Goal: Task Accomplishment & Management: Manage account settings

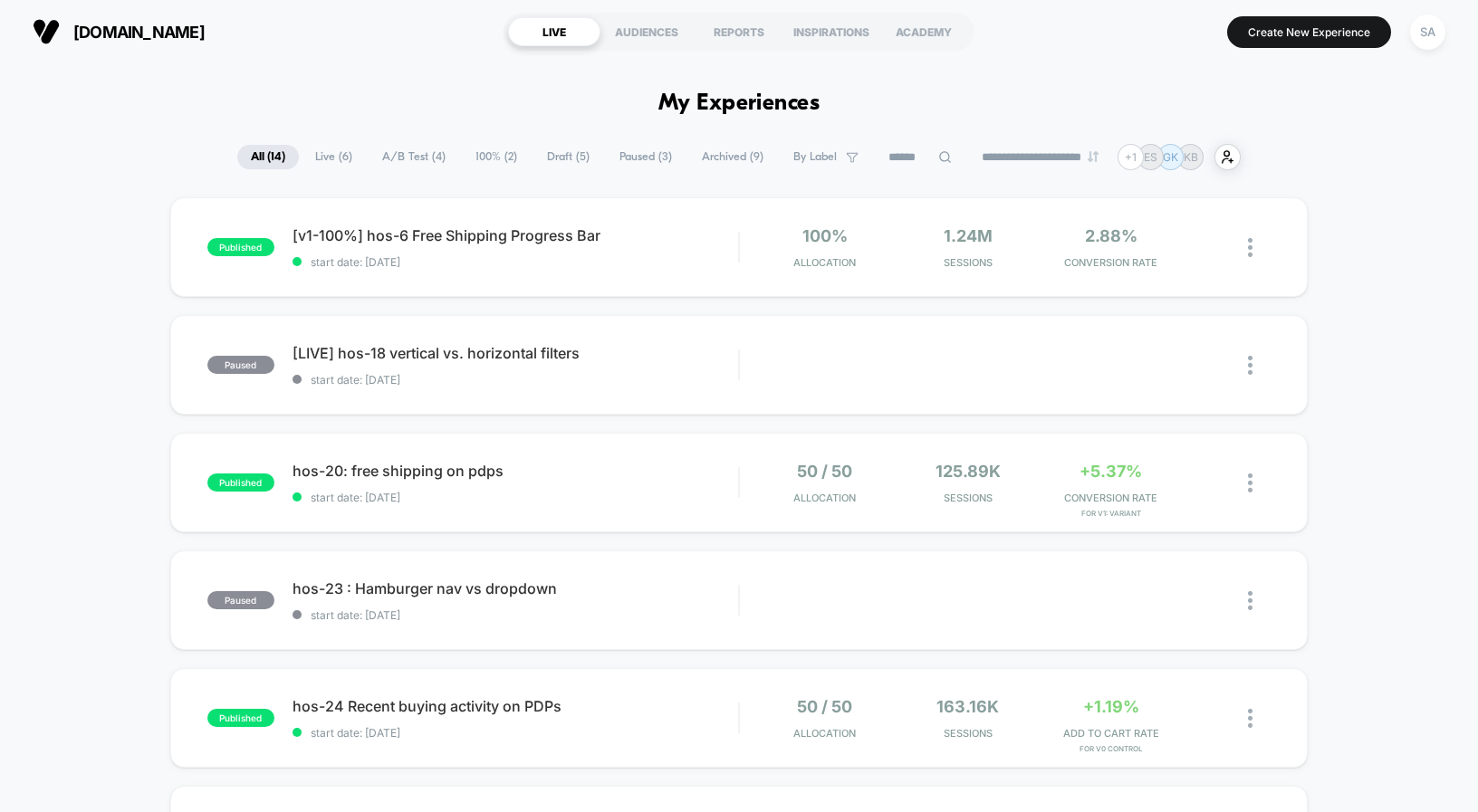
click at [1447, 32] on button "SA" at bounding box center [1428, 31] width 46 height 37
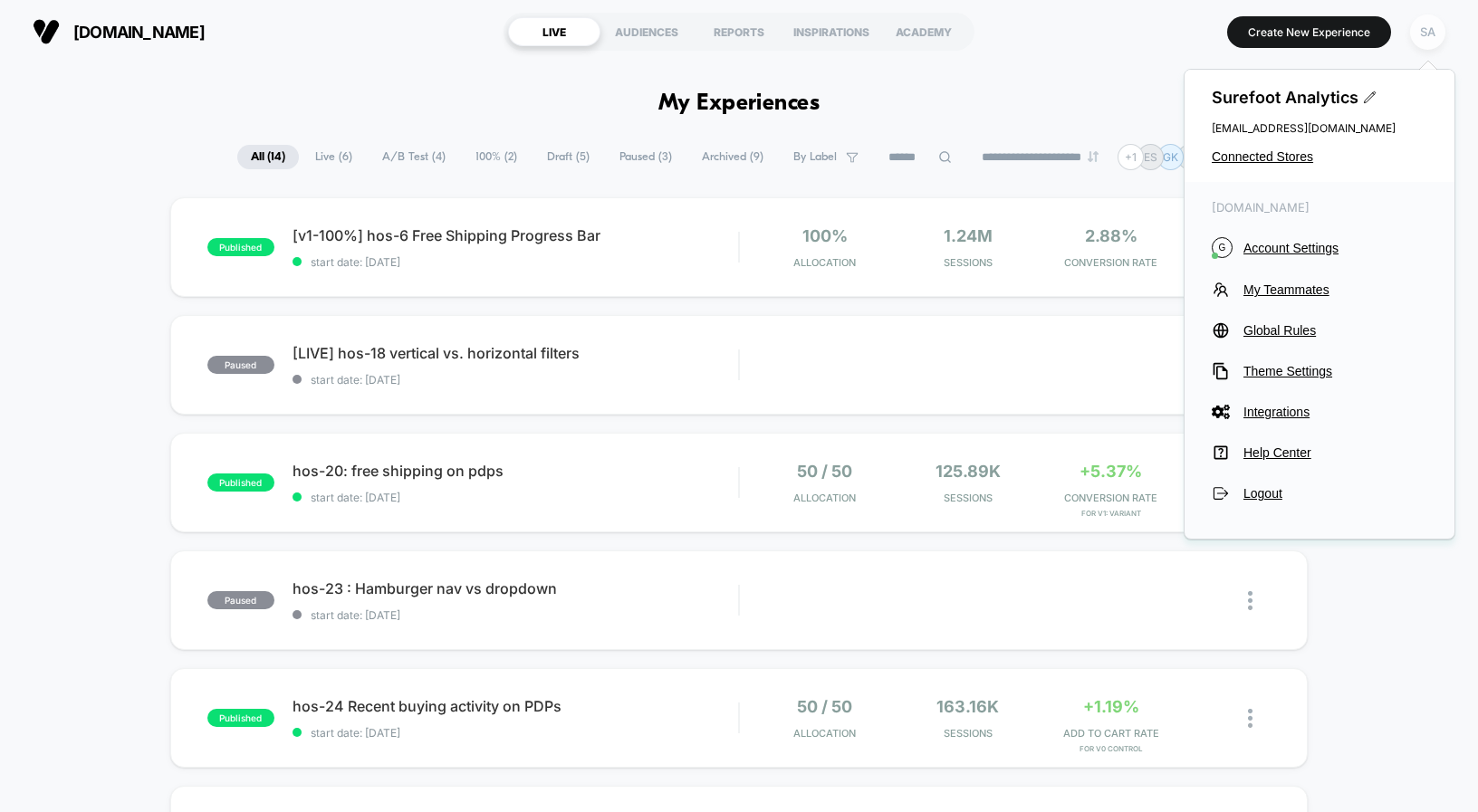
click at [1429, 32] on div "SA" at bounding box center [1427, 31] width 35 height 35
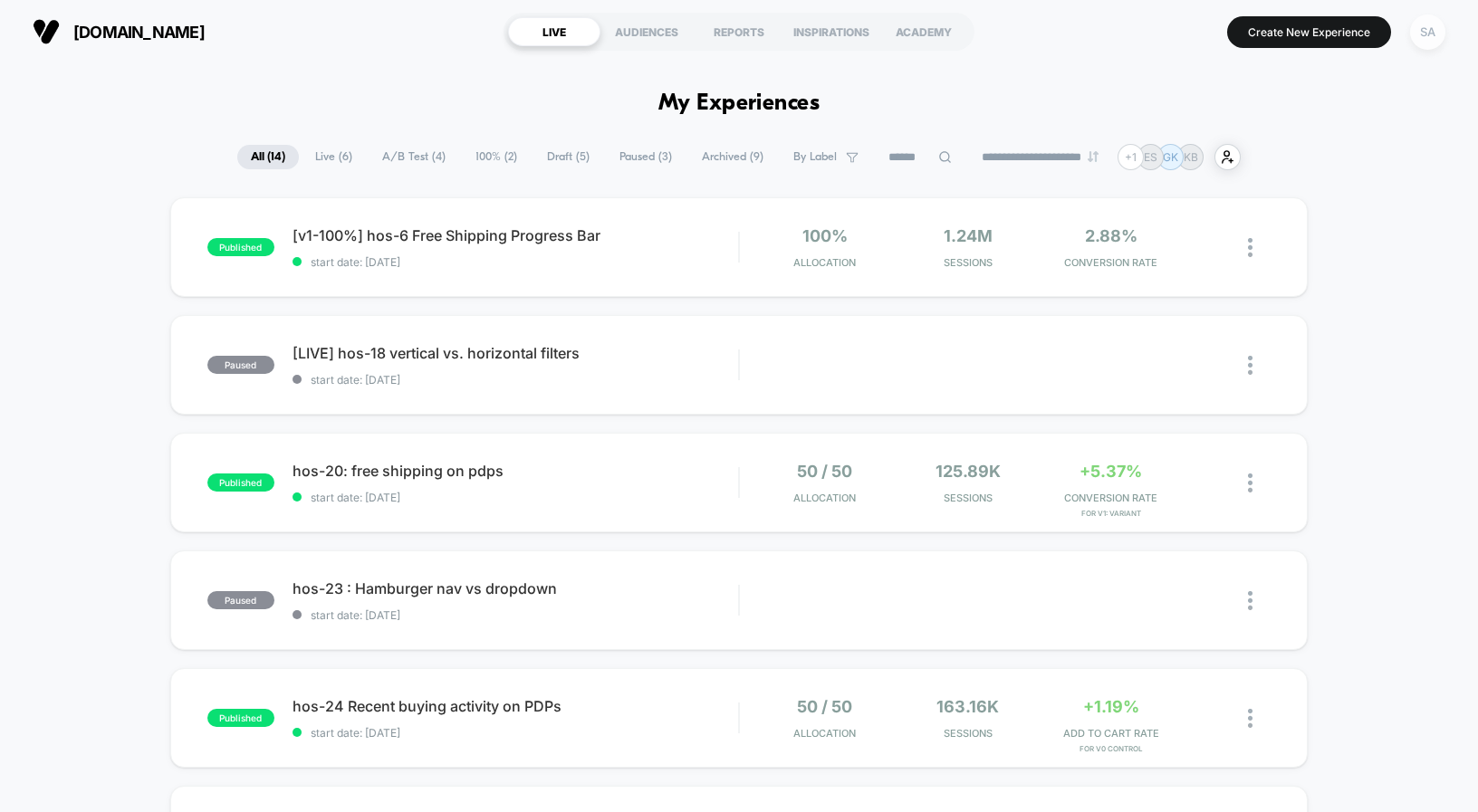
click at [1429, 32] on div "SA" at bounding box center [1427, 31] width 35 height 35
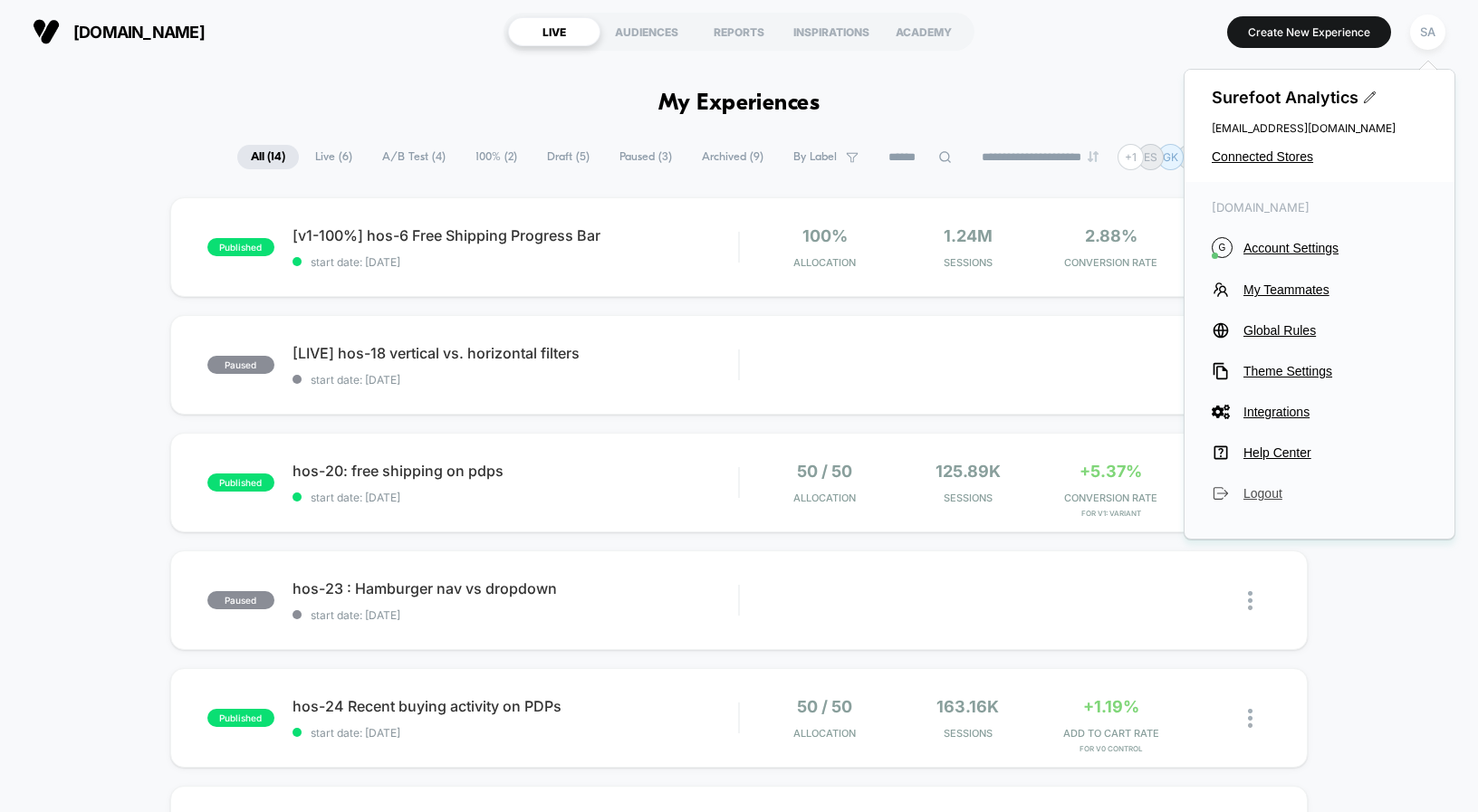
click at [1252, 496] on span "Logout" at bounding box center [1334, 493] width 184 height 14
